Goal: Use online tool/utility: Utilize a website feature to perform a specific function

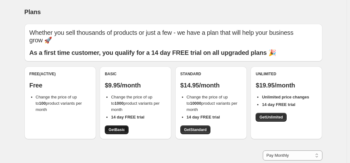
click at [123, 131] on span "Get Basic" at bounding box center [116, 129] width 16 height 5
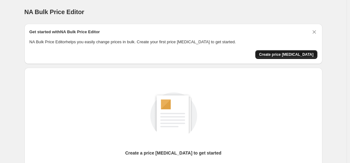
click at [284, 55] on span "Create price [MEDICAL_DATA]" at bounding box center [286, 54] width 55 height 5
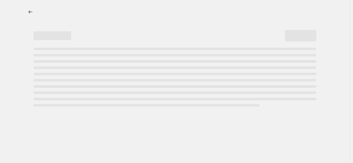
select select "percentage"
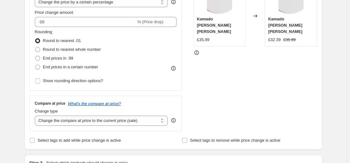
scroll to position [157, 0]
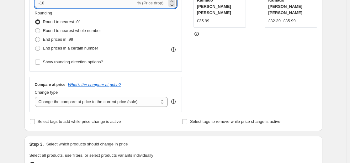
click at [105, 6] on input "-10" at bounding box center [85, 3] width 101 height 10
type input "-1"
type input "-55"
click at [185, 25] on div "Price Change type Change the price to a certain amount Change the price by a ce…" at bounding box center [173, 36] width 288 height 154
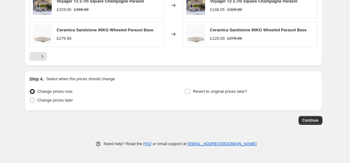
scroll to position [466, 0]
click at [307, 122] on span "Continue" at bounding box center [310, 120] width 16 height 5
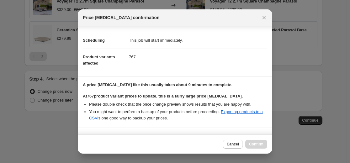
scroll to position [135, 0]
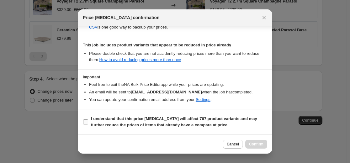
click at [111, 123] on b "I understand that this price [MEDICAL_DATA] will affect 767 product variants an…" at bounding box center [174, 121] width 166 height 11
click at [88, 123] on input "I understand that this price [MEDICAL_DATA] will affect 767 product variants an…" at bounding box center [85, 121] width 5 height 5
checkbox input "true"
click at [261, 143] on span "Confirm" at bounding box center [256, 144] width 14 height 5
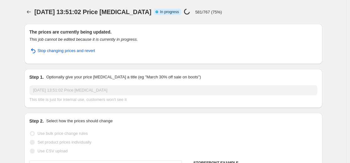
select select "percentage"
